Goal: Transaction & Acquisition: Obtain resource

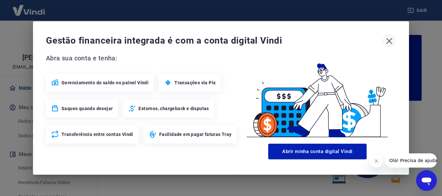
drag, startPoint x: 387, startPoint y: 43, endPoint x: 389, endPoint y: 38, distance: 5.6
click at [387, 43] on icon "button" at bounding box center [389, 41] width 6 height 6
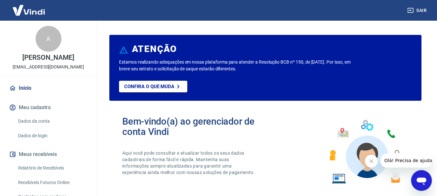
click at [420, 3] on div "Sair" at bounding box center [218, 10] width 437 height 21
click at [418, 8] on button "Sair" at bounding box center [417, 11] width 23 height 12
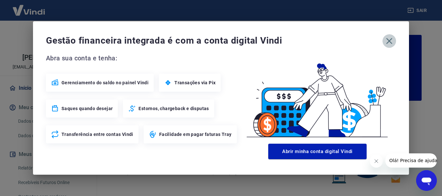
click at [388, 41] on icon "button" at bounding box center [389, 41] width 10 height 10
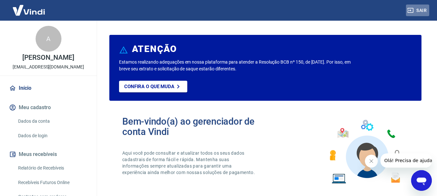
click at [425, 7] on button "Sair" at bounding box center [417, 11] width 23 height 12
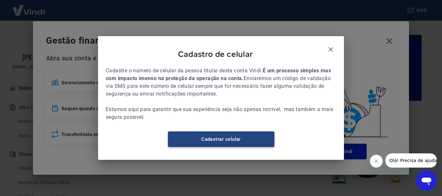
click at [242, 144] on link "Cadastrar celular" at bounding box center [221, 140] width 106 height 16
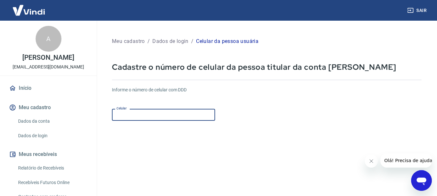
click at [128, 113] on div "Celular Celular" at bounding box center [163, 115] width 103 height 12
type input "(81) 99689-0361"
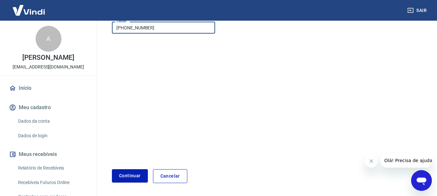
scroll to position [110, 0]
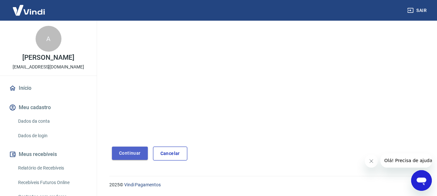
click at [130, 150] on button "Continuar" at bounding box center [130, 153] width 36 height 13
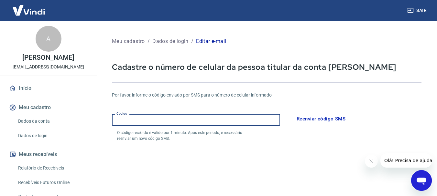
click at [216, 122] on input "Código" at bounding box center [196, 120] width 168 height 12
click at [302, 151] on form "Por favor, informe o código enviado por SMS para o número de celular informado …" at bounding box center [266, 189] width 309 height 211
click at [250, 122] on input "Código" at bounding box center [196, 120] width 168 height 12
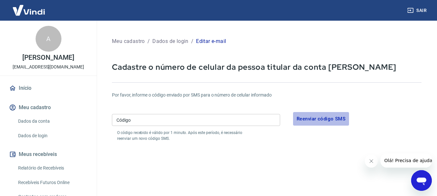
click at [339, 117] on button "Reenviar código SMS" at bounding box center [321, 119] width 56 height 14
click at [327, 118] on button "Reenviar código SMS" at bounding box center [321, 119] width 56 height 14
click at [145, 117] on input "Código" at bounding box center [196, 120] width 168 height 12
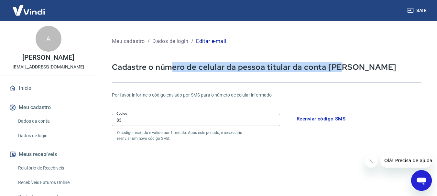
drag, startPoint x: 171, startPoint y: 66, endPoint x: 340, endPoint y: 65, distance: 168.4
click at [340, 65] on p "Cadastre o número de celular da pessoa titular da conta Vindi" at bounding box center [266, 67] width 309 height 10
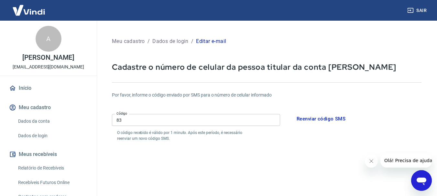
click at [130, 120] on input "83" at bounding box center [196, 120] width 168 height 12
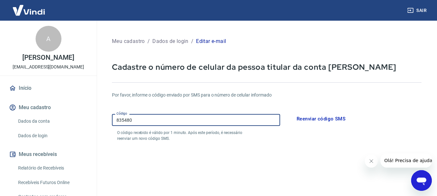
type input "835480"
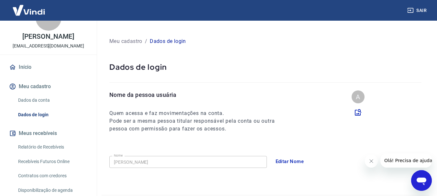
scroll to position [32, 0]
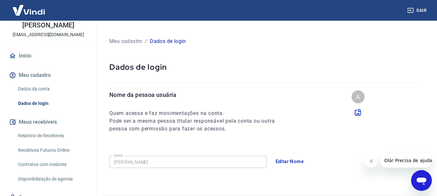
click at [53, 142] on link "Relatório de Recebíveis" at bounding box center [52, 135] width 73 height 13
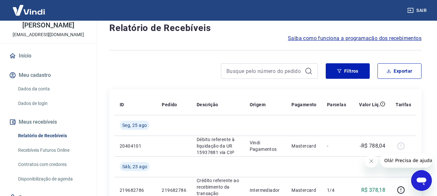
scroll to position [32, 0]
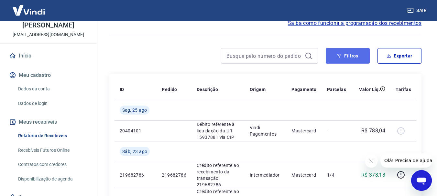
click at [342, 55] on button "Filtros" at bounding box center [347, 56] width 44 height 16
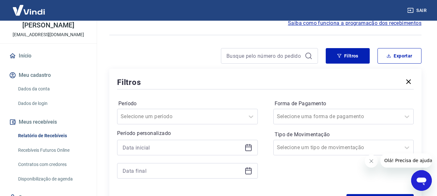
click at [249, 148] on icon at bounding box center [248, 148] width 8 height 8
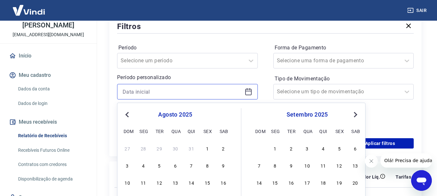
scroll to position [129, 0]
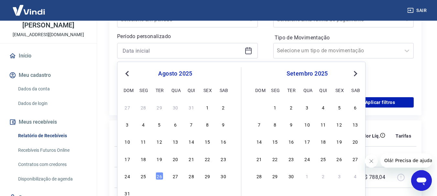
click at [126, 72] on button "Previous Month" at bounding box center [127, 74] width 8 height 8
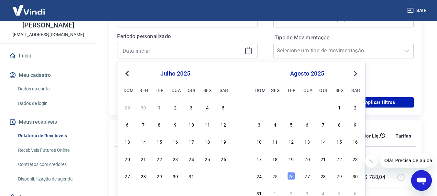
click at [126, 72] on button "Previous Month" at bounding box center [127, 74] width 8 height 8
click at [160, 110] on div "1" at bounding box center [159, 107] width 8 height 8
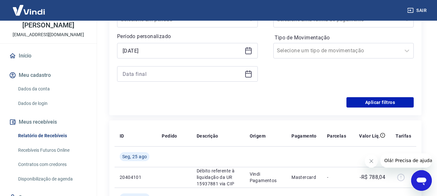
type input "01/04/2025"
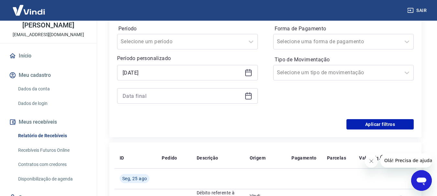
scroll to position [65, 0]
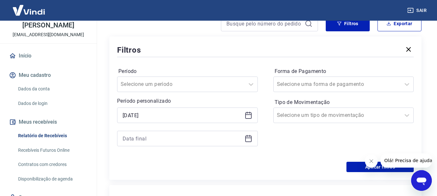
click at [248, 142] on icon at bounding box center [248, 139] width 6 height 6
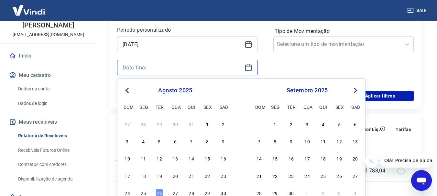
scroll to position [162, 0]
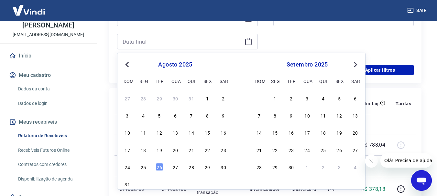
click at [126, 67] on button "Previous Month" at bounding box center [127, 65] width 8 height 8
click at [126, 66] on button "Previous Month" at bounding box center [127, 65] width 8 height 8
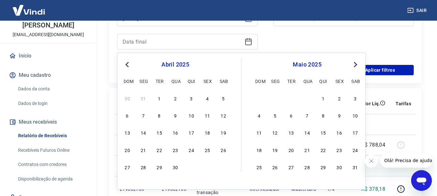
click at [173, 168] on div "30" at bounding box center [175, 167] width 8 height 8
click at [276, 40] on div "Forma de Pagamento Selecione uma forma de pagamento Tipo de Movimentação Seleci…" at bounding box center [343, 13] width 141 height 88
type input "30/04/2025"
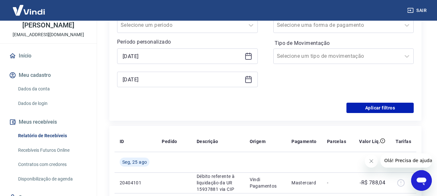
scroll to position [129, 0]
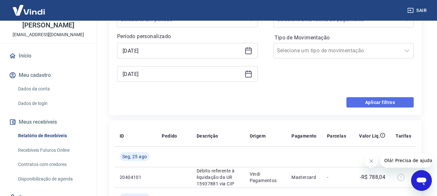
click at [376, 105] on button "Aplicar filtros" at bounding box center [379, 102] width 67 height 10
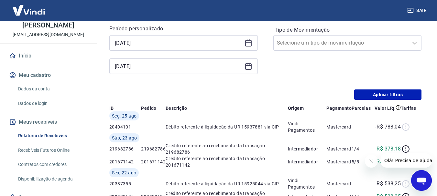
click at [371, 100] on div "Filtros Exportar Filtros Período Selecione um período Período personalizado Sel…" at bounding box center [265, 25] width 312 height 149
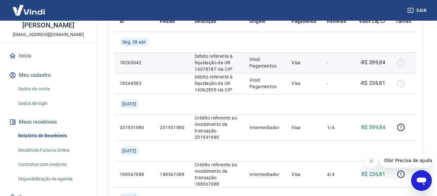
scroll to position [129, 0]
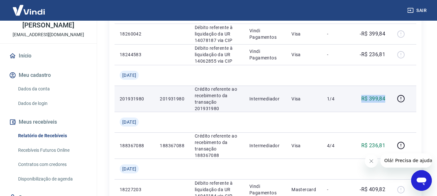
drag, startPoint x: 356, startPoint y: 97, endPoint x: 386, endPoint y: 99, distance: 30.5
click at [386, 99] on td "R$ 399,84" at bounding box center [370, 99] width 39 height 26
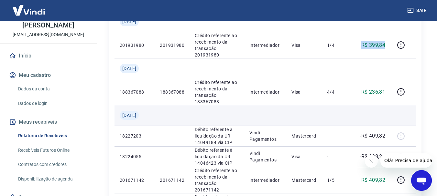
scroll to position [194, 0]
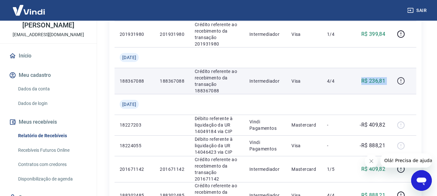
drag, startPoint x: 362, startPoint y: 83, endPoint x: 396, endPoint y: 82, distance: 33.6
click at [396, 82] on tr "188367088 188367088 Crédito referente ao recebimento da transação 188367088 Int…" at bounding box center [265, 81] width 302 height 26
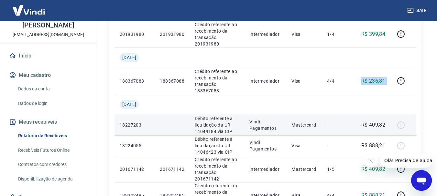
scroll to position [226, 0]
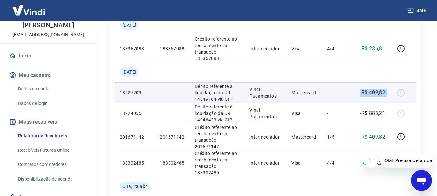
drag, startPoint x: 360, startPoint y: 93, endPoint x: 397, endPoint y: 93, distance: 37.2
click at [397, 93] on tr "18227203 Débito referente à liquidação da UR 14049184 via CIP Vindi Pagamentos …" at bounding box center [265, 92] width 302 height 21
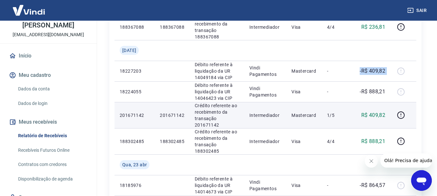
scroll to position [259, 0]
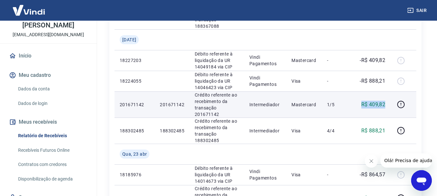
drag, startPoint x: 358, startPoint y: 107, endPoint x: 389, endPoint y: 106, distance: 31.4
click at [389, 106] on td "R$ 409,82" at bounding box center [370, 104] width 39 height 26
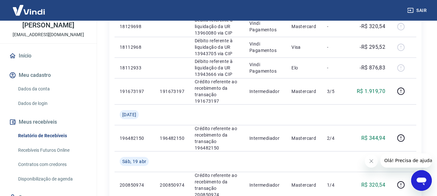
scroll to position [517, 0]
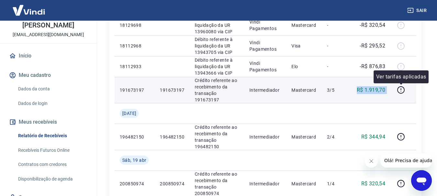
drag, startPoint x: 358, startPoint y: 95, endPoint x: 408, endPoint y: 85, distance: 51.2
click at [408, 85] on tr "191673197 191673197 Crédito referente ao recebimento da transação 191673197 Int…" at bounding box center [265, 90] width 302 height 26
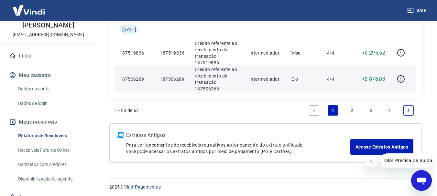
scroll to position [697, 0]
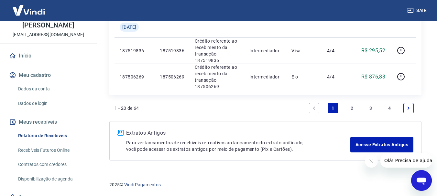
drag, startPoint x: 409, startPoint y: 108, endPoint x: 408, endPoint y: 87, distance: 21.1
click at [409, 108] on icon "Next page" at bounding box center [408, 108] width 5 height 5
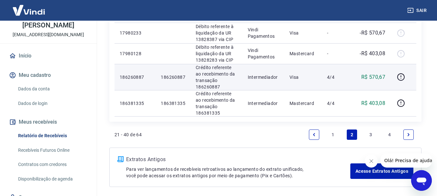
scroll to position [641, 0]
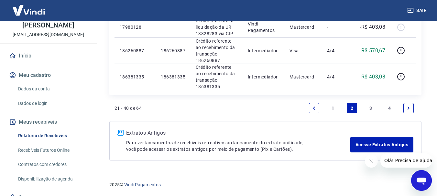
click at [409, 106] on icon "Next page" at bounding box center [408, 108] width 5 height 5
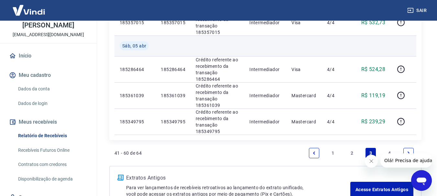
scroll to position [614, 0]
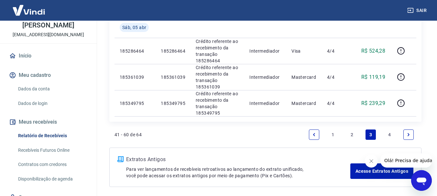
click at [409, 132] on link "Next page" at bounding box center [408, 135] width 10 height 10
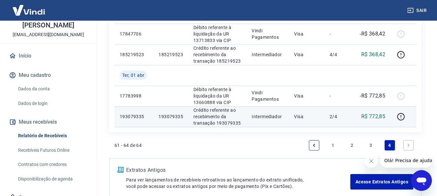
scroll to position [162, 0]
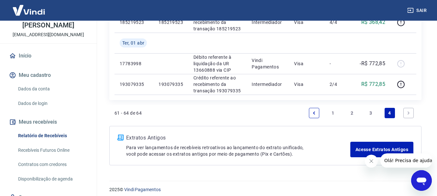
click at [406, 113] on icon "Next page" at bounding box center [408, 113] width 5 height 5
click at [410, 112] on link "Next page" at bounding box center [408, 113] width 10 height 10
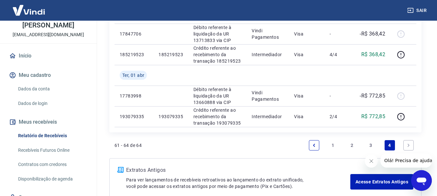
scroll to position [166, 0]
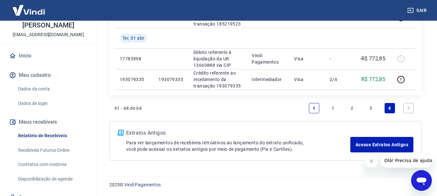
click at [410, 107] on icon "Next page" at bounding box center [408, 108] width 5 height 5
click at [409, 108] on icon "Next page" at bounding box center [408, 108] width 5 height 5
click at [371, 108] on link "3" at bounding box center [370, 108] width 10 height 10
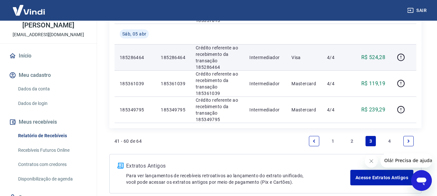
scroll to position [641, 0]
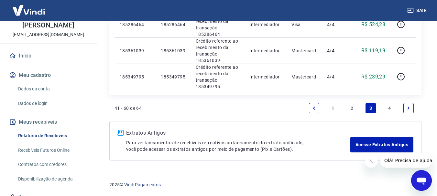
click at [390, 106] on link "4" at bounding box center [389, 108] width 10 height 10
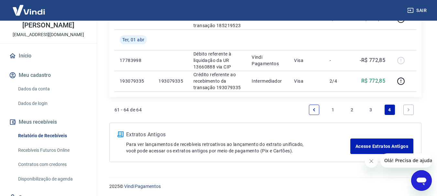
scroll to position [166, 0]
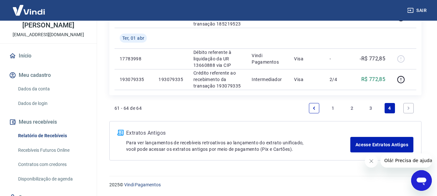
click at [412, 106] on link "Next page" at bounding box center [408, 108] width 10 height 10
click at [332, 107] on link "1" at bounding box center [332, 108] width 10 height 10
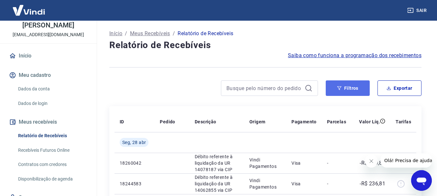
click at [343, 90] on button "Filtros" at bounding box center [347, 88] width 44 height 16
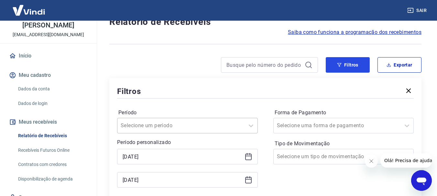
scroll to position [65, 0]
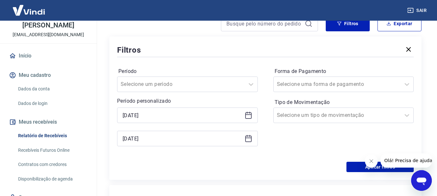
click at [256, 112] on div "01/04/2025" at bounding box center [187, 116] width 141 height 16
click at [247, 114] on icon at bounding box center [248, 114] width 6 height 1
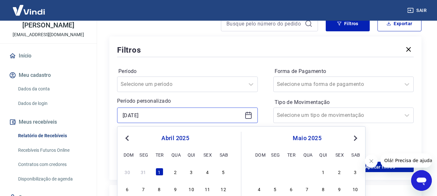
scroll to position [162, 0]
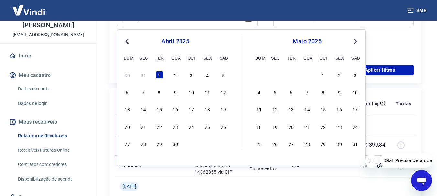
drag, startPoint x: 320, startPoint y: 77, endPoint x: 291, endPoint y: 73, distance: 28.7
click at [320, 77] on div "1" at bounding box center [323, 75] width 8 height 8
click at [321, 76] on div "Filtros Período Selecione um período Período personalizado 01/04/2025 Previous …" at bounding box center [265, 12] width 312 height 144
click at [380, 49] on div "Forma de Pagamento Selecione uma forma de pagamento Tipo de Movimentação Seleci…" at bounding box center [343, 13] width 141 height 88
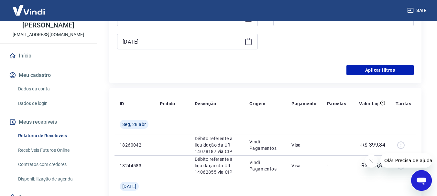
type input "[DATE]"
click at [247, 41] on icon at bounding box center [248, 41] width 6 height 1
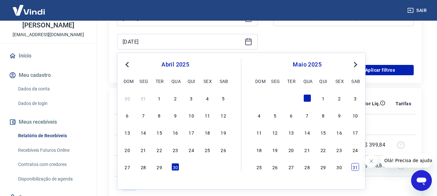
click at [355, 168] on div "31" at bounding box center [355, 167] width 8 height 8
drag, startPoint x: 355, startPoint y: 168, endPoint x: 361, endPoint y: 69, distance: 99.4
click at [355, 168] on td "-R$ 236,81" at bounding box center [370, 165] width 39 height 21
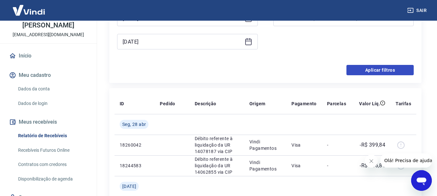
type input "[DATE]"
click at [368, 45] on div "Forma de Pagamento Selecione uma forma de pagamento Tipo de Movimentação Seleci…" at bounding box center [343, 13] width 141 height 88
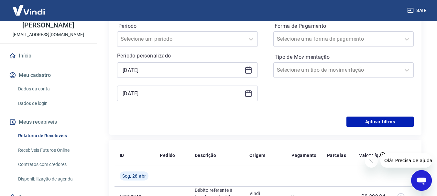
scroll to position [65, 0]
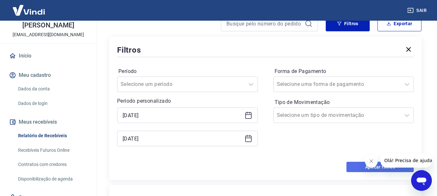
click at [352, 166] on button "Aplicar filtros" at bounding box center [379, 167] width 67 height 10
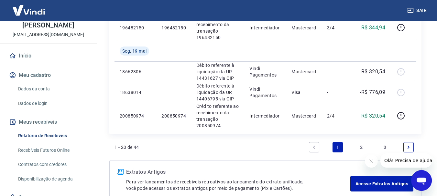
scroll to position [703, 0]
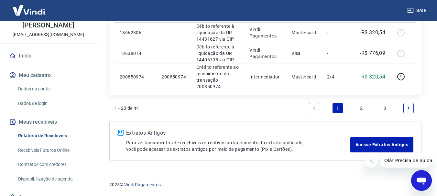
click at [384, 110] on link "3" at bounding box center [384, 108] width 10 height 10
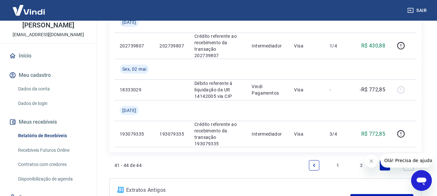
scroll to position [208, 0]
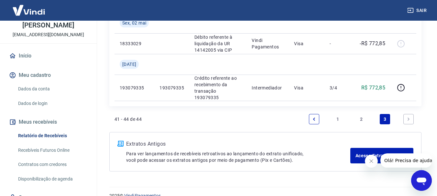
click at [406, 117] on icon "Next page" at bounding box center [408, 119] width 5 height 5
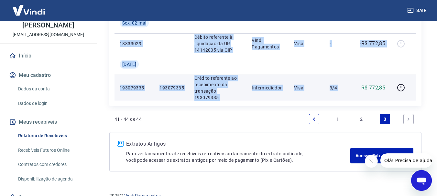
drag, startPoint x: 362, startPoint y: 77, endPoint x: 392, endPoint y: 78, distance: 30.1
click at [393, 80] on tr "193079335 193079335 Crédito referente ao recebimento da transação 193079335 Int…" at bounding box center [265, 88] width 302 height 26
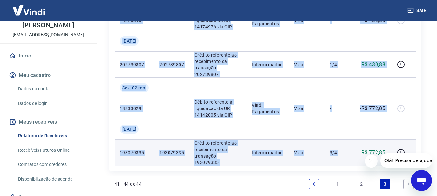
scroll to position [111, 0]
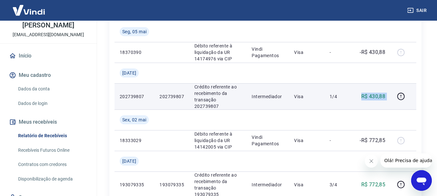
drag, startPoint x: 364, startPoint y: 93, endPoint x: 394, endPoint y: 91, distance: 30.4
click at [394, 91] on tr "202739807 202739807 Crédito referente ao recebimento da transação 202739807 Int…" at bounding box center [265, 96] width 302 height 26
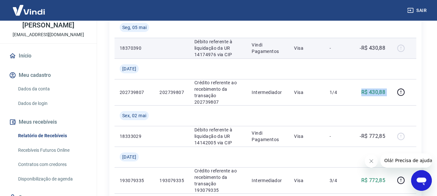
scroll to position [208, 0]
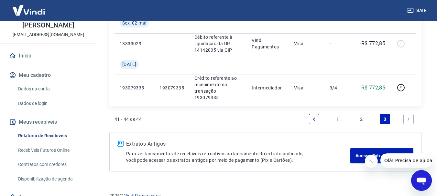
click at [362, 114] on link "2" at bounding box center [361, 119] width 10 height 10
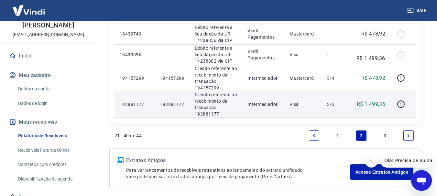
scroll to position [703, 0]
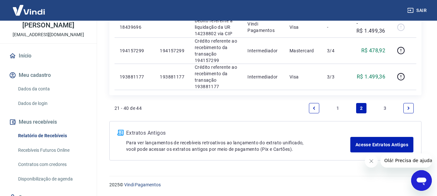
click at [338, 107] on link "1" at bounding box center [337, 108] width 10 height 10
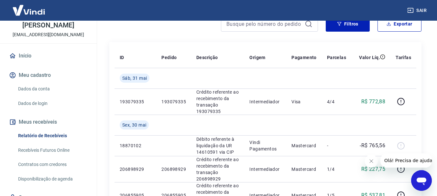
scroll to position [65, 0]
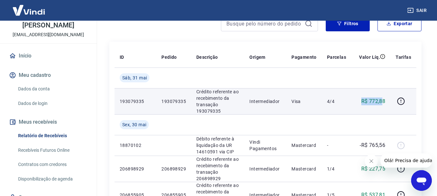
drag, startPoint x: 357, startPoint y: 103, endPoint x: 381, endPoint y: 102, distance: 23.9
click at [381, 102] on div "R$ 772,88" at bounding box center [370, 102] width 29 height 8
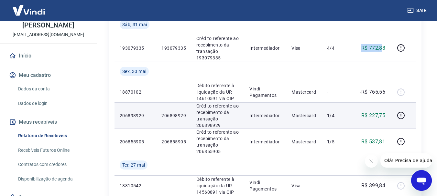
scroll to position [129, 0]
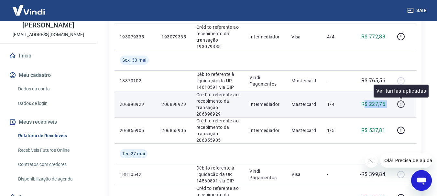
drag, startPoint x: 363, startPoint y: 107, endPoint x: 396, endPoint y: 102, distance: 33.4
click at [396, 102] on tr "206898929 206898929 Crédito referente ao recebimento da transação 206898929 Int…" at bounding box center [265, 104] width 302 height 26
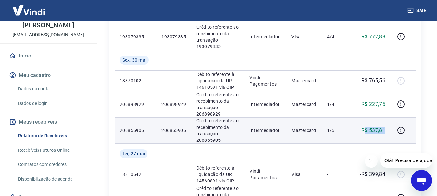
drag, startPoint x: 380, startPoint y: 132, endPoint x: 390, endPoint y: 132, distance: 10.0
click at [390, 132] on td "R$ 537,81" at bounding box center [370, 130] width 39 height 26
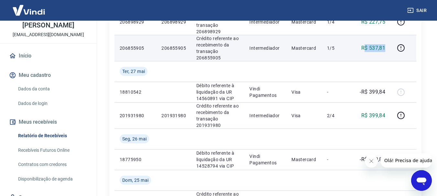
scroll to position [226, 0]
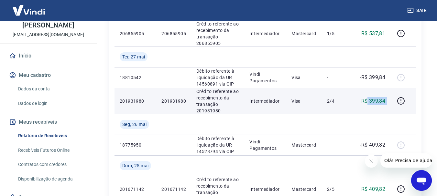
drag, startPoint x: 368, startPoint y: 100, endPoint x: 393, endPoint y: 102, distance: 25.3
click at [393, 102] on tr "201931980 201931980 Crédito referente ao recebimento da transação 201931980 Int…" at bounding box center [265, 101] width 302 height 26
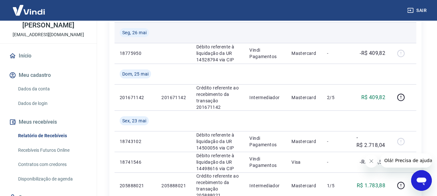
scroll to position [323, 0]
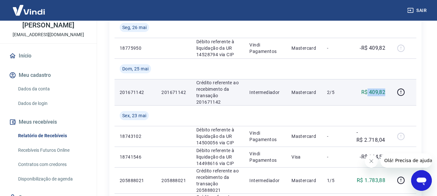
drag, startPoint x: 367, startPoint y: 94, endPoint x: 387, endPoint y: 94, distance: 20.0
click at [387, 94] on td "R$ 409,82" at bounding box center [370, 92] width 39 height 26
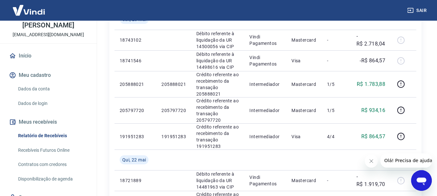
scroll to position [420, 0]
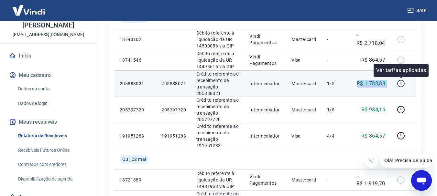
drag, startPoint x: 357, startPoint y: 84, endPoint x: 400, endPoint y: 86, distance: 43.0
click at [400, 86] on tr "205888021 205888021 Crédito referente ao recebimento da transação 205888021 Int…" at bounding box center [265, 83] width 302 height 26
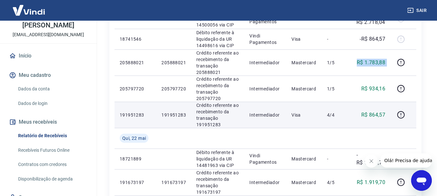
scroll to position [453, 0]
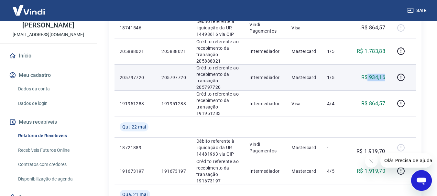
drag, startPoint x: 367, startPoint y: 77, endPoint x: 387, endPoint y: 77, distance: 19.7
click at [387, 77] on td "R$ 934,16" at bounding box center [370, 77] width 39 height 26
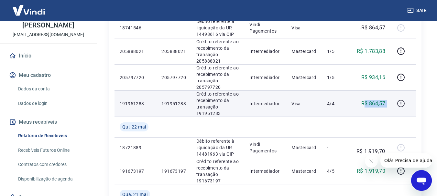
drag, startPoint x: 365, startPoint y: 106, endPoint x: 398, endPoint y: 102, distance: 32.9
click at [398, 102] on tr "191951283 191951283 Crédito referente ao recebimento da transação 191951283 Int…" at bounding box center [265, 104] width 302 height 26
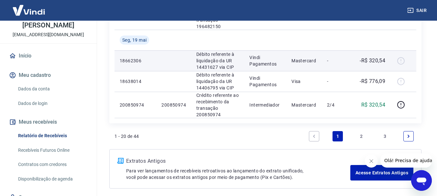
scroll to position [703, 0]
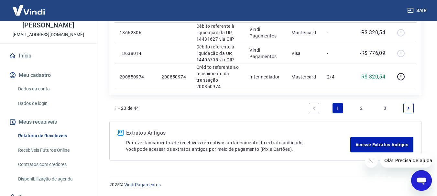
click at [408, 108] on icon "Next page" at bounding box center [408, 108] width 2 height 3
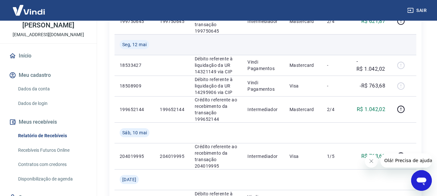
scroll to position [356, 0]
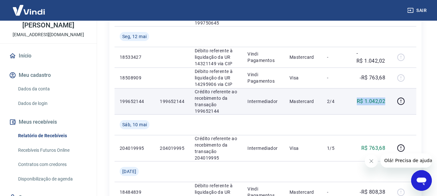
drag, startPoint x: 357, startPoint y: 104, endPoint x: 387, endPoint y: 105, distance: 30.4
click at [387, 105] on td "R$ 1.042,02" at bounding box center [370, 101] width 39 height 26
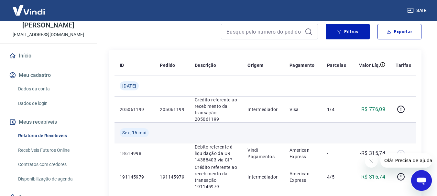
scroll to position [97, 0]
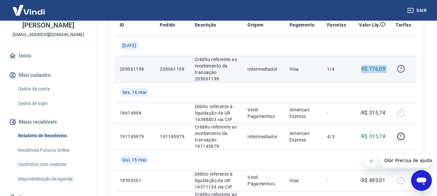
drag, startPoint x: 363, startPoint y: 73, endPoint x: 398, endPoint y: 70, distance: 35.3
click at [398, 70] on tr "205061199 205061199 Crédito referente ao recebimento da transação 205061199 Int…" at bounding box center [265, 69] width 302 height 26
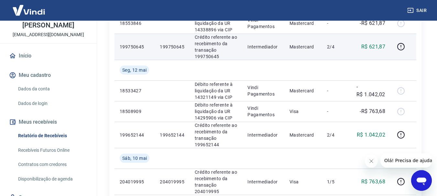
scroll to position [323, 0]
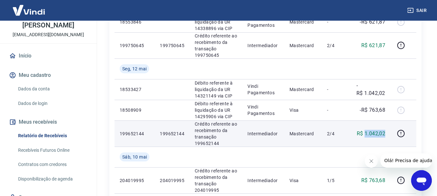
drag, startPoint x: 367, startPoint y: 135, endPoint x: 389, endPoint y: 136, distance: 22.3
click at [389, 136] on td "R$ 1.042,02" at bounding box center [370, 134] width 39 height 26
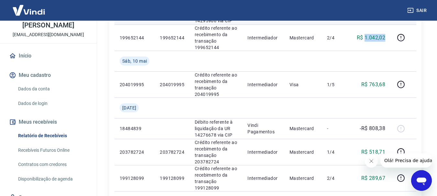
scroll to position [420, 0]
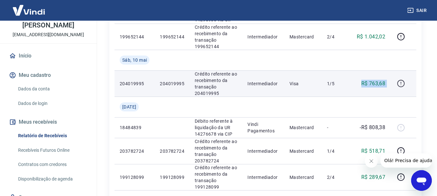
drag, startPoint x: 363, startPoint y: 85, endPoint x: 401, endPoint y: 81, distance: 38.0
click at [401, 81] on tr "204019995 204019995 Crédito referente ao recebimento da transação 204019995 Int…" at bounding box center [265, 83] width 302 height 26
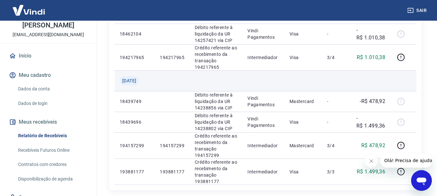
scroll to position [646, 0]
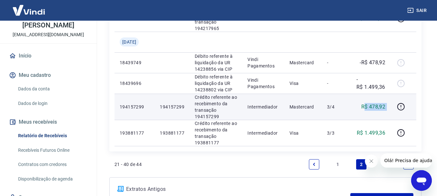
drag, startPoint x: 372, startPoint y: 106, endPoint x: 395, endPoint y: 106, distance: 22.6
click at [396, 108] on tr "194157299 194157299 Crédito referente ao recebimento da transação 194157299 Int…" at bounding box center [265, 107] width 302 height 26
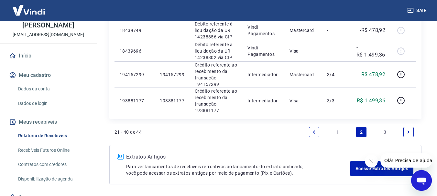
click at [410, 133] on icon "Next page" at bounding box center [408, 132] width 5 height 5
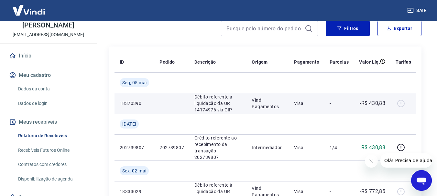
scroll to position [129, 0]
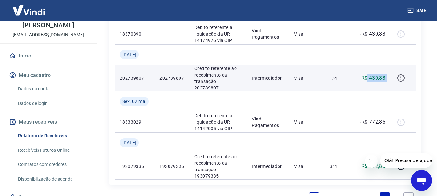
drag, startPoint x: 367, startPoint y: 78, endPoint x: 400, endPoint y: 74, distance: 33.8
click at [400, 74] on tr "202739807 202739807 Crédito referente ao recebimento da transação 202739807 Int…" at bounding box center [265, 78] width 302 height 26
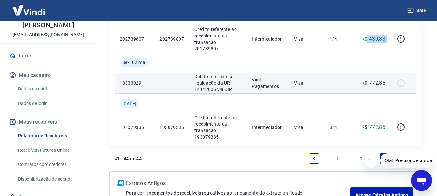
scroll to position [208, 0]
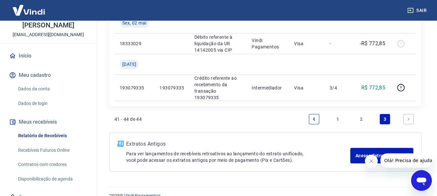
click at [362, 114] on link "2" at bounding box center [361, 119] width 10 height 10
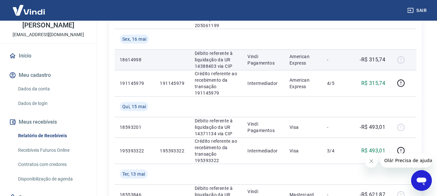
scroll to position [162, 0]
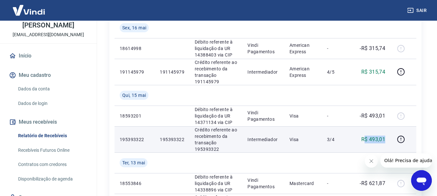
drag, startPoint x: 366, startPoint y: 138, endPoint x: 387, endPoint y: 140, distance: 20.8
click at [387, 140] on td "R$ 493,01" at bounding box center [370, 139] width 39 height 26
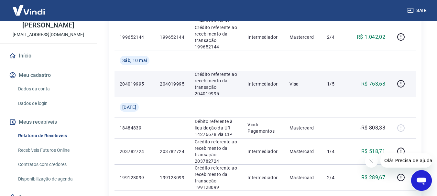
scroll to position [420, 0]
drag, startPoint x: 360, startPoint y: 86, endPoint x: 392, endPoint y: 85, distance: 31.4
click at [392, 85] on tr "204019995 204019995 Crédito referente ao recebimento da transação 204019995 Int…" at bounding box center [265, 83] width 302 height 26
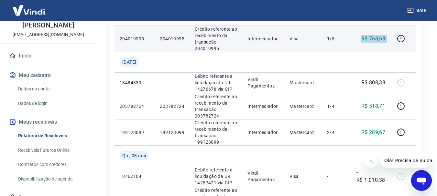
scroll to position [485, 0]
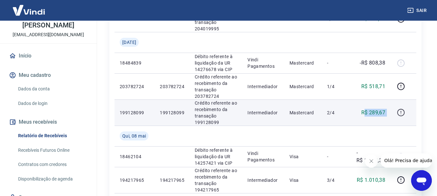
drag, startPoint x: 386, startPoint y: 114, endPoint x: 400, endPoint y: 115, distance: 13.6
click at [400, 115] on tr "199128099 199128099 Crédito referente ao recebimento da transação 199128099 Int…" at bounding box center [265, 113] width 302 height 26
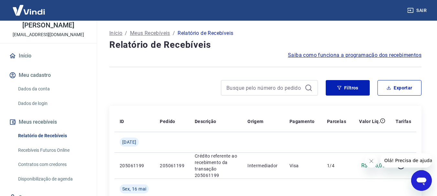
scroll to position [0, 0]
click at [410, 89] on button "Exportar" at bounding box center [399, 88] width 44 height 16
type input "[DATE]"
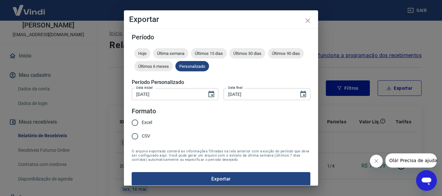
click at [144, 123] on span "Excel" at bounding box center [147, 122] width 10 height 7
click at [142, 123] on input "Excel" at bounding box center [135, 123] width 14 height 14
radio input "true"
click at [212, 180] on button "Exportar" at bounding box center [221, 179] width 178 height 14
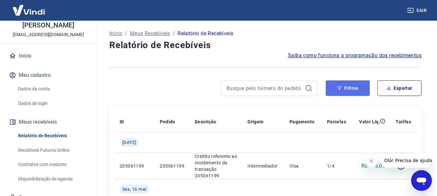
click at [354, 85] on button "Filtros" at bounding box center [347, 88] width 44 height 16
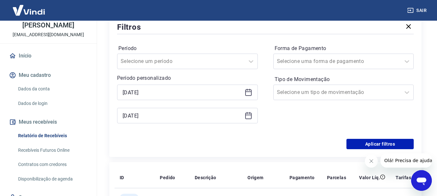
scroll to position [97, 0]
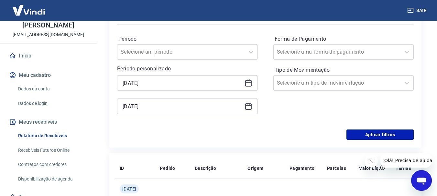
click at [251, 85] on icon at bounding box center [248, 83] width 8 height 8
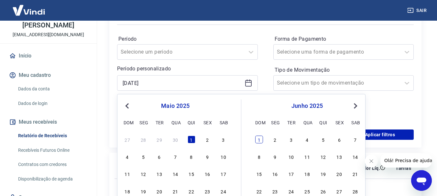
click at [260, 141] on div "1" at bounding box center [259, 140] width 8 height 8
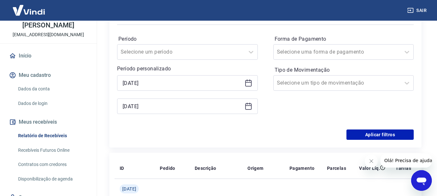
type input "[DATE]"
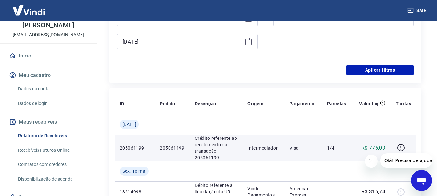
click at [273, 145] on p "Intermediador" at bounding box center [263, 148] width 32 height 6
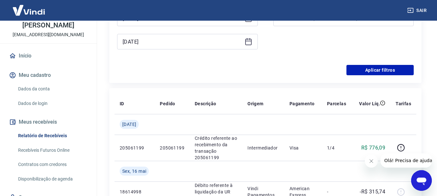
click at [252, 41] on icon at bounding box center [248, 42] width 8 height 8
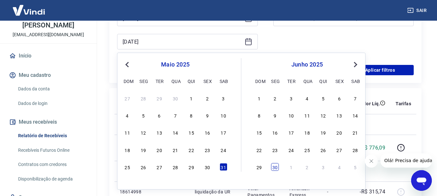
click at [276, 167] on div "30" at bounding box center [275, 167] width 8 height 8
click at [335, 39] on div "Forma de Pagamento Selecione uma forma de pagamento Tipo de Movimentação Seleci…" at bounding box center [343, 13] width 141 height 88
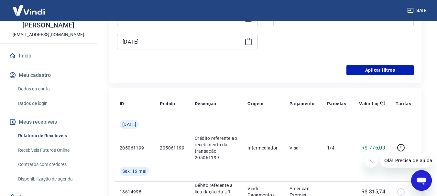
type input "[DATE]"
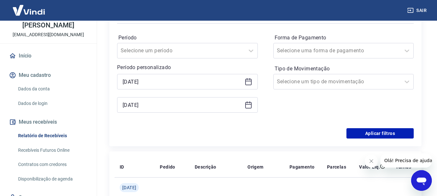
scroll to position [97, 0]
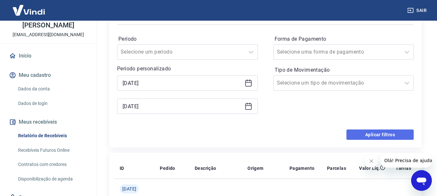
click at [386, 132] on button "Aplicar filtros" at bounding box center [379, 135] width 67 height 10
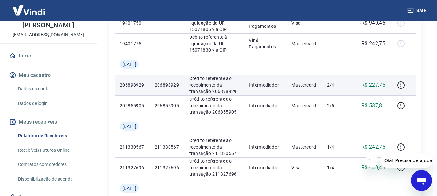
scroll to position [162, 0]
drag, startPoint x: 361, startPoint y: 87, endPoint x: 392, endPoint y: 80, distance: 31.5
click at [393, 80] on tr "206898929 206898929 Crédito referente ao recebimento da transação 206898929 Int…" at bounding box center [265, 84] width 302 height 21
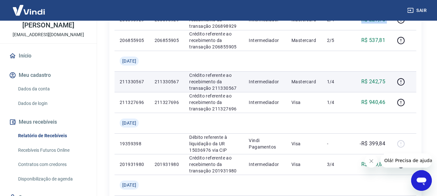
scroll to position [259, 0]
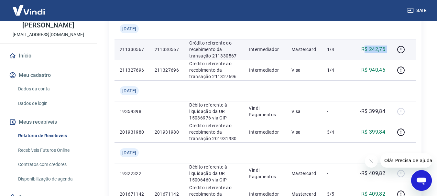
click at [394, 60] on tr "211330567 211330567 Crédito referente ao recebimento da transação 211330567 Int…" at bounding box center [265, 49] width 302 height 21
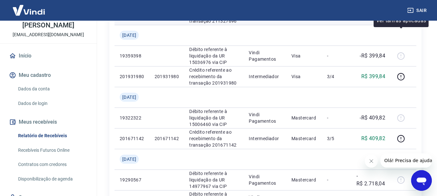
scroll to position [323, 0]
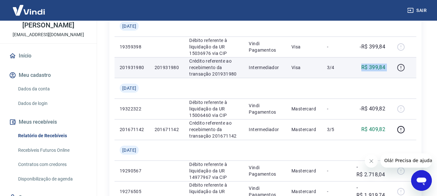
drag, startPoint x: 360, startPoint y: 91, endPoint x: 400, endPoint y: 91, distance: 40.1
click at [400, 78] on tr "201931980 201931980 Crédito referente ao recebimento da transação 201931980 Int…" at bounding box center [265, 67] width 302 height 21
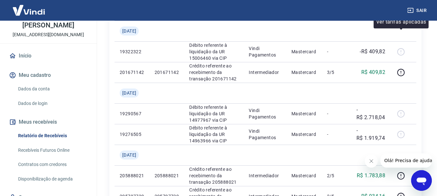
scroll to position [388, 0]
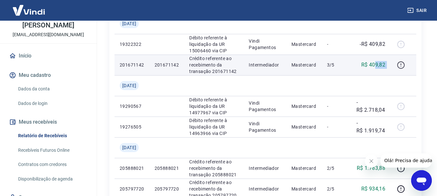
drag, startPoint x: 396, startPoint y: 95, endPoint x: 402, endPoint y: 96, distance: 5.9
click at [402, 75] on tr "201671142 201671142 Crédito referente ao recebimento da transação 201671142 Int…" at bounding box center [265, 65] width 302 height 21
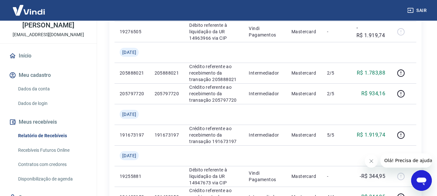
scroll to position [485, 0]
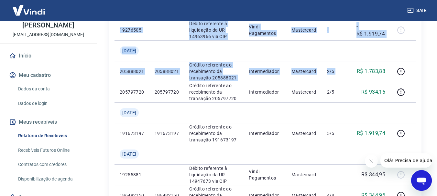
drag, startPoint x: 357, startPoint y: 106, endPoint x: 441, endPoint y: 105, distance: 84.7
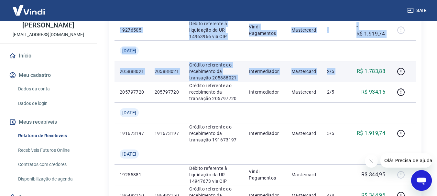
click at [382, 75] on p "R$ 1.783,88" at bounding box center [371, 72] width 28 height 8
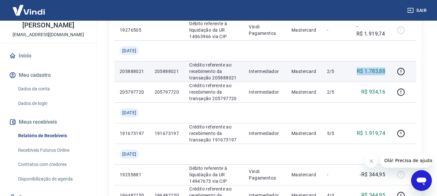
drag, startPoint x: 352, startPoint y: 107, endPoint x: 384, endPoint y: 104, distance: 32.5
click at [384, 82] on td "R$ 1.783,88" at bounding box center [370, 71] width 39 height 21
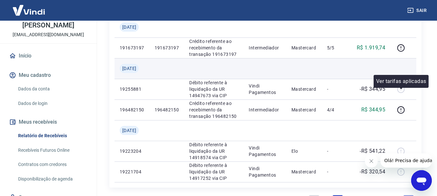
scroll to position [582, 0]
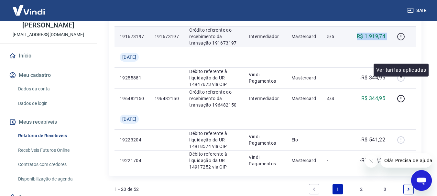
drag, startPoint x: 354, startPoint y: 86, endPoint x: 399, endPoint y: 85, distance: 44.9
click at [399, 47] on tr "191673197 191673197 Crédito referente ao recebimento da transação 191673197 Int…" at bounding box center [265, 36] width 302 height 21
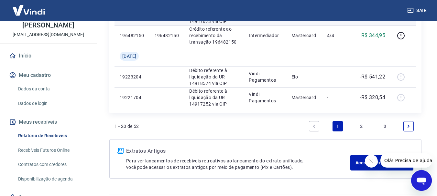
scroll to position [646, 0]
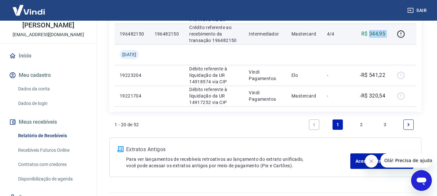
drag, startPoint x: 380, startPoint y: 86, endPoint x: 390, endPoint y: 85, distance: 10.1
click at [390, 44] on tr "196482150 196482150 Crédito referente ao recebimento da transação 196482150 Int…" at bounding box center [265, 34] width 302 height 21
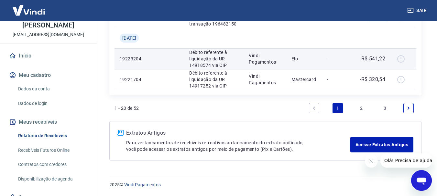
scroll to position [711, 0]
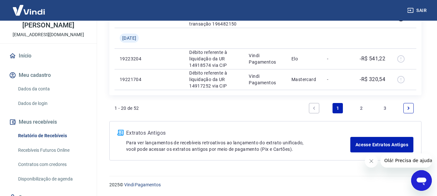
click at [361, 113] on link "2" at bounding box center [361, 108] width 10 height 10
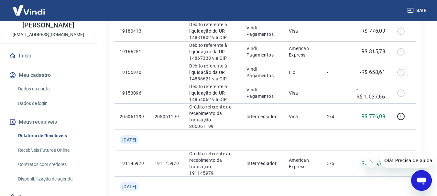
scroll to position [226, 0]
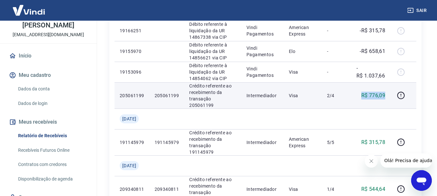
drag, startPoint x: 352, startPoint y: 98, endPoint x: 389, endPoint y: 97, distance: 37.5
click at [389, 97] on td "R$ 776,09" at bounding box center [370, 95] width 39 height 26
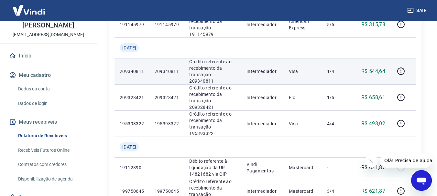
scroll to position [356, 0]
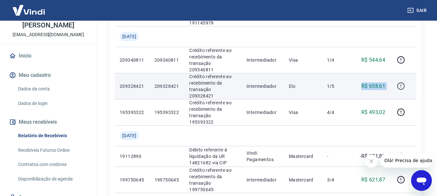
drag, startPoint x: 368, startPoint y: 87, endPoint x: 398, endPoint y: 90, distance: 30.2
click at [399, 90] on tr "209328421 209328421 Crédito referente ao recebimento da transação 209328421 Int…" at bounding box center [265, 86] width 302 height 26
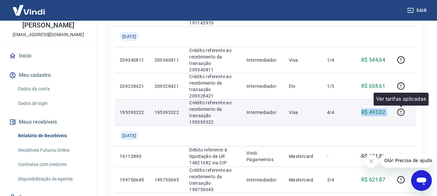
drag, startPoint x: 363, startPoint y: 113, endPoint x: 407, endPoint y: 113, distance: 44.0
click at [407, 113] on tr "195393322 195393322 Crédito referente ao recebimento da transação 195393322 Int…" at bounding box center [265, 112] width 302 height 26
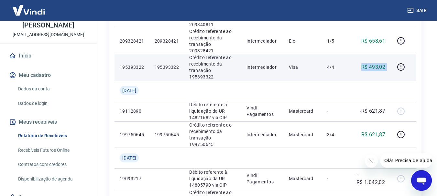
scroll to position [420, 0]
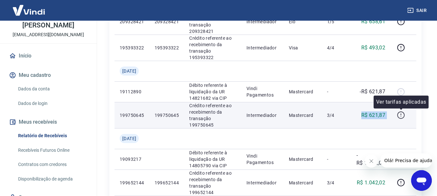
drag, startPoint x: 370, startPoint y: 114, endPoint x: 405, endPoint y: 120, distance: 36.0
click at [408, 121] on tr "199750645 199750645 Crédito referente ao recebimento da transação 199750645 Int…" at bounding box center [265, 115] width 302 height 26
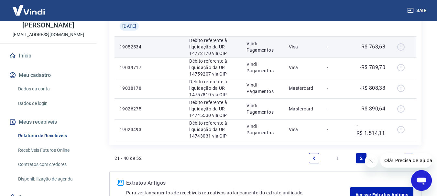
scroll to position [614, 0]
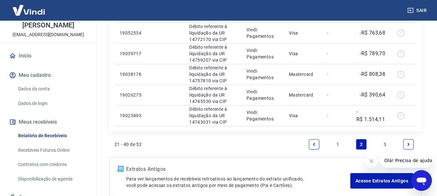
click at [385, 142] on link "3" at bounding box center [384, 144] width 10 height 10
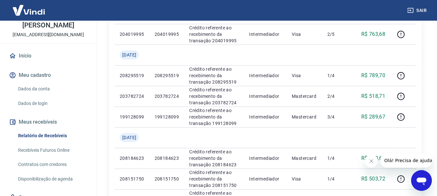
scroll to position [129, 0]
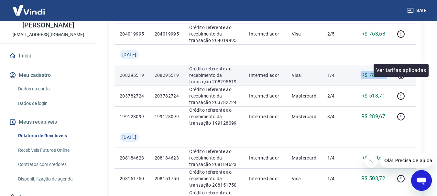
drag, startPoint x: 406, startPoint y: 82, endPoint x: 401, endPoint y: 81, distance: 4.9
click at [405, 82] on tr "208295519 208295519 Crédito referente ao recebimento da transação 208295519 Int…" at bounding box center [265, 75] width 302 height 21
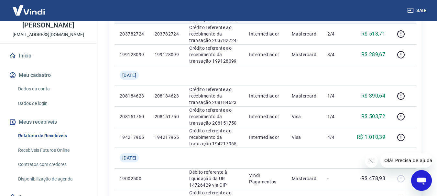
scroll to position [194, 0]
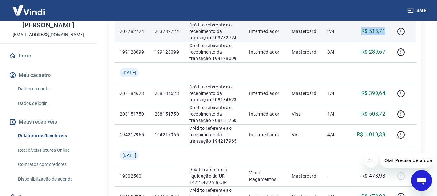
drag, startPoint x: 359, startPoint y: 49, endPoint x: 387, endPoint y: 51, distance: 28.2
click at [387, 42] on td "R$ 518,71" at bounding box center [370, 31] width 39 height 21
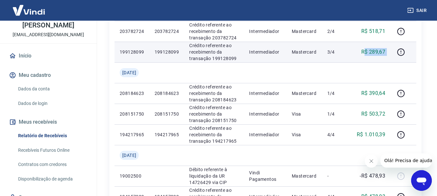
drag, startPoint x: 371, startPoint y: 68, endPoint x: 392, endPoint y: 69, distance: 21.0
click at [392, 62] on tr "199128099 199128099 Crédito referente ao recebimento da transação 199128099 Int…" at bounding box center [265, 52] width 302 height 21
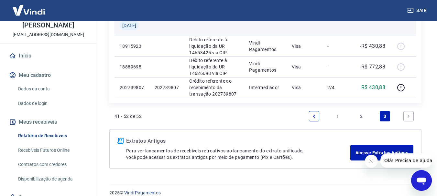
scroll to position [388, 0]
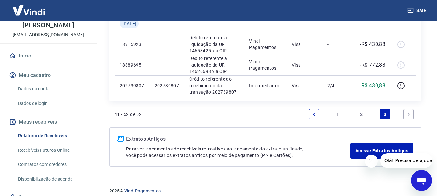
drag, startPoint x: 363, startPoint y: 43, endPoint x: 393, endPoint y: 45, distance: 30.1
click at [393, 13] on tr "194157299 194157299 Crédito referente ao recebimento da transação 194157299 Int…" at bounding box center [265, 3] width 302 height 21
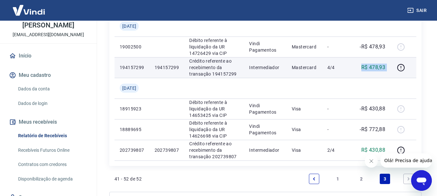
scroll to position [259, 0]
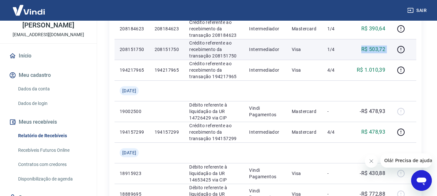
drag, startPoint x: 368, startPoint y: 80, endPoint x: 394, endPoint y: 78, distance: 26.3
click at [394, 60] on tr "208151750 208151750 Crédito referente ao recebimento da transação 208151750 Int…" at bounding box center [265, 49] width 302 height 21
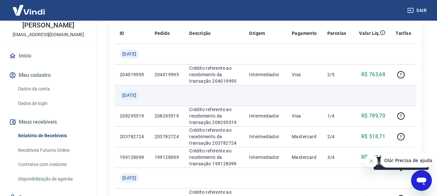
scroll to position [88, 0]
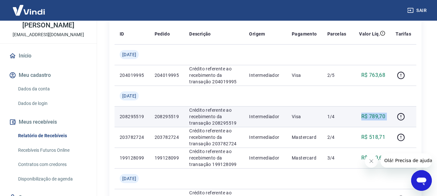
drag, startPoint x: 365, startPoint y: 128, endPoint x: 391, endPoint y: 125, distance: 25.7
click at [391, 125] on tr "208295519 208295519 Crédito referente ao recebimento da transação 208295519 Int…" at bounding box center [265, 116] width 302 height 21
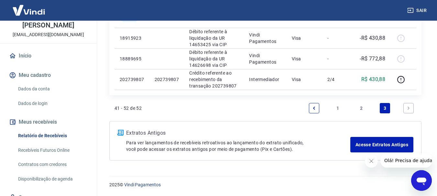
scroll to position [443, 0]
click at [360, 109] on link "2" at bounding box center [361, 108] width 10 height 10
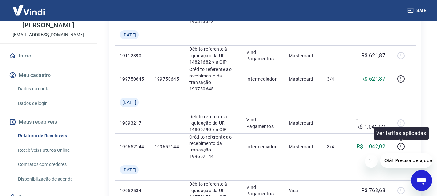
scroll to position [424, 0]
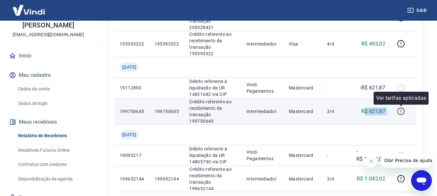
drag, startPoint x: 366, startPoint y: 112, endPoint x: 399, endPoint y: 114, distance: 33.3
click at [399, 114] on tr "199750645 199750645 Crédito referente ao recebimento da transação 199750645 Int…" at bounding box center [265, 111] width 302 height 26
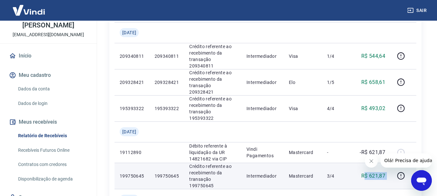
scroll to position [327, 0]
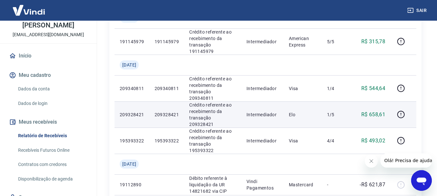
click at [366, 114] on p "R$ 658,61" at bounding box center [373, 115] width 24 height 8
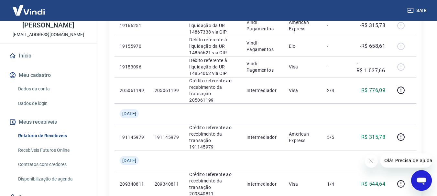
scroll to position [230, 0]
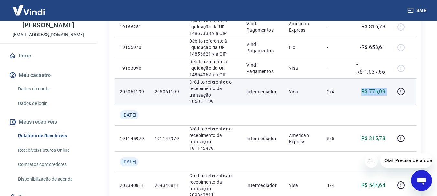
drag, startPoint x: 361, startPoint y: 91, endPoint x: 406, endPoint y: 91, distance: 44.9
click at [406, 91] on tr "205061199 205061199 Crédito referente ao recebimento da transação 205061199 Int…" at bounding box center [265, 92] width 302 height 26
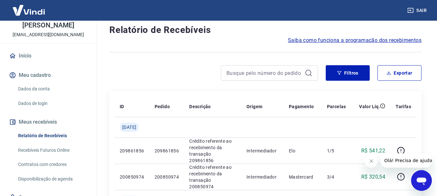
scroll to position [4, 0]
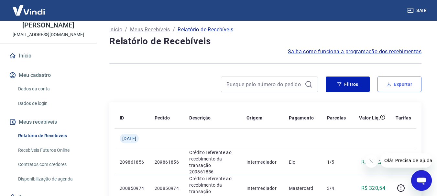
click at [409, 83] on button "Exportar" at bounding box center [399, 85] width 44 height 16
type input "[DATE]"
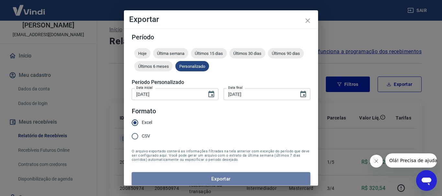
click at [227, 179] on button "Exportar" at bounding box center [221, 179] width 178 height 14
